Goal: Task Accomplishment & Management: Complete application form

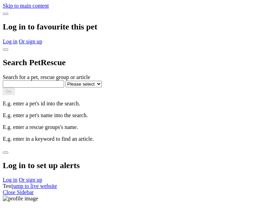
select select
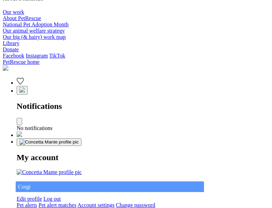
type input "Corgi"
select select "844268919"
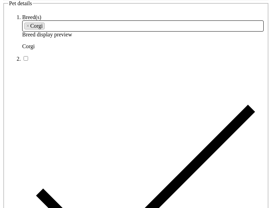
type input "White Oak South of Columbia Pike22, Western Australia, 2450"
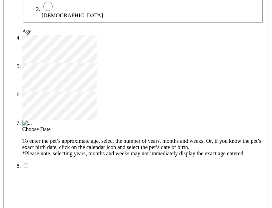
type input "14FEO934M45O193"
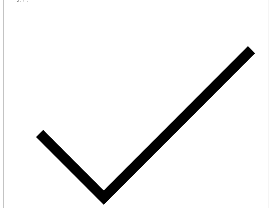
radio input "true"
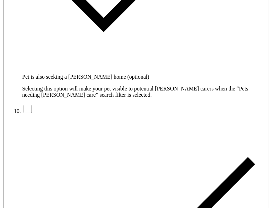
type input "Please wait..."
